Goal: Task Accomplishment & Management: Use online tool/utility

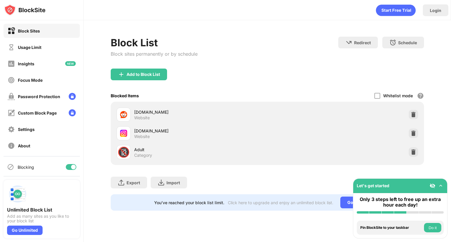
click at [68, 164] on div "Blocking" at bounding box center [42, 167] width 76 height 14
click at [71, 166] on div at bounding box center [73, 167] width 5 height 5
click at [66, 168] on div at bounding box center [68, 167] width 5 height 5
click at [64, 163] on div "Blocking" at bounding box center [42, 167] width 76 height 14
click at [63, 163] on div "Blocking" at bounding box center [42, 167] width 76 height 14
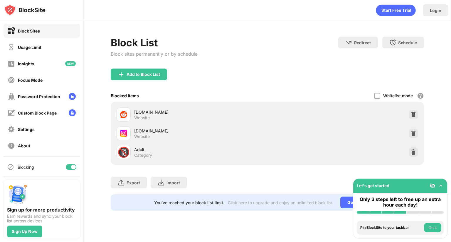
click at [66, 166] on div at bounding box center [71, 167] width 11 height 6
click at [66, 169] on div at bounding box center [71, 167] width 11 height 6
